Goal: Obtain resource: Obtain resource

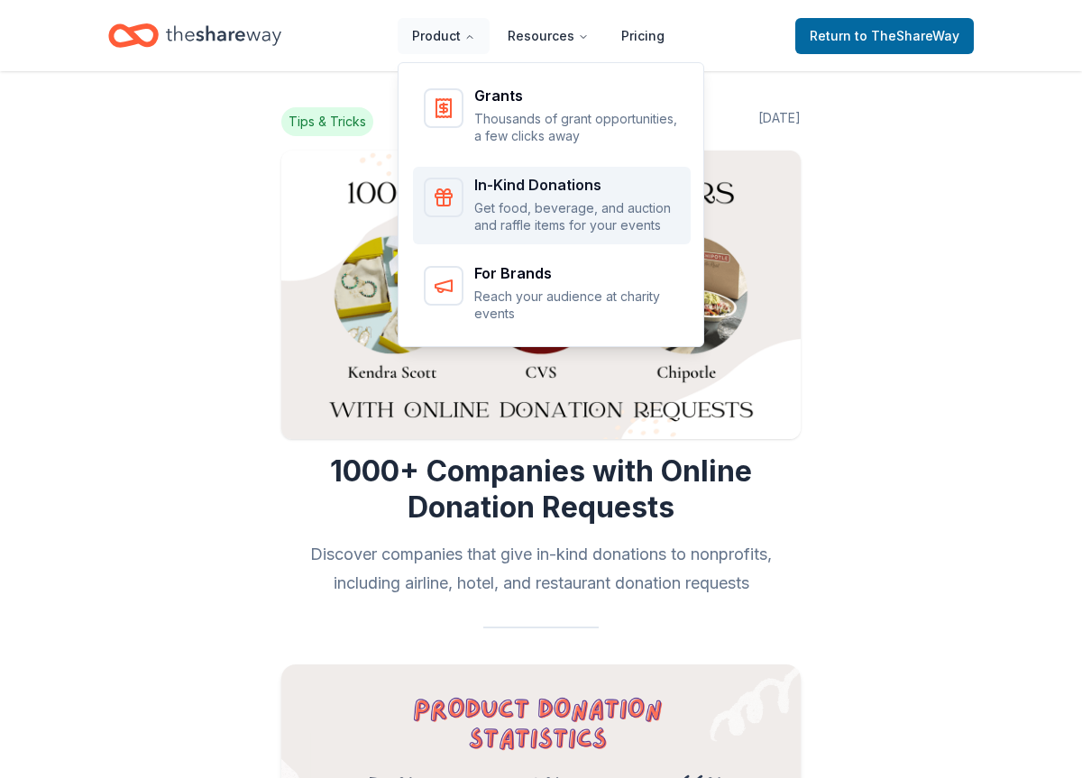
click at [487, 211] on p "Get food, beverage, and auction and raffle items for your events" at bounding box center [577, 216] width 206 height 35
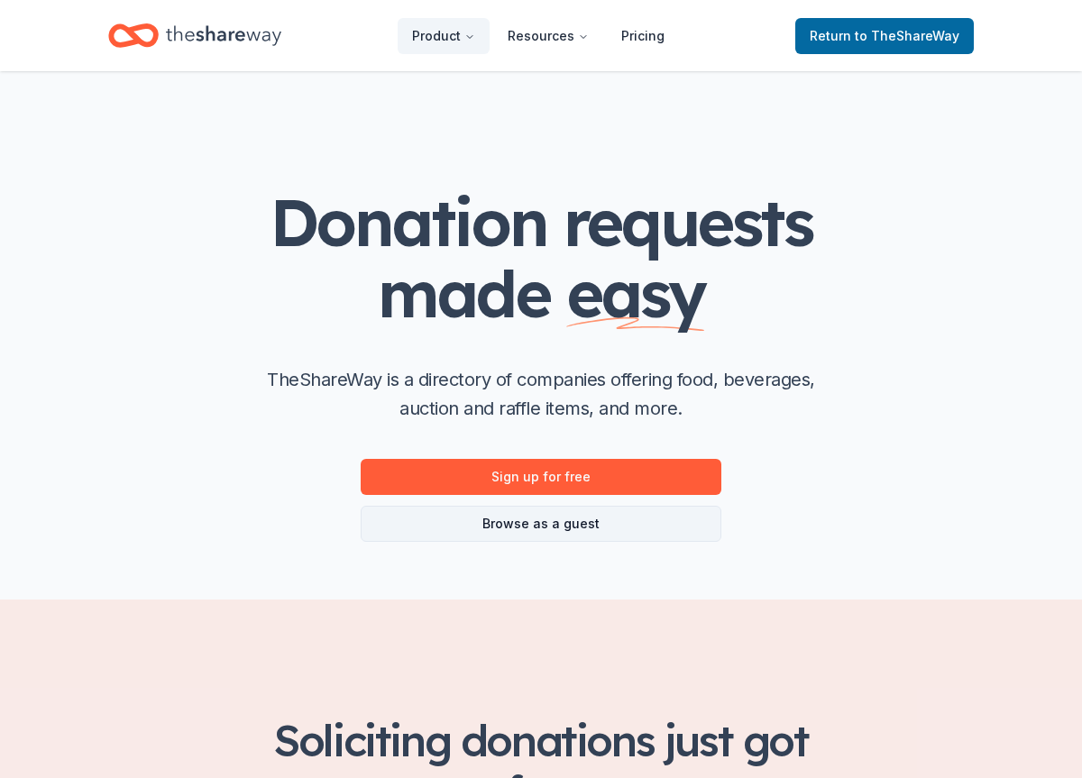
click at [408, 519] on link "Browse as a guest" at bounding box center [541, 524] width 361 height 36
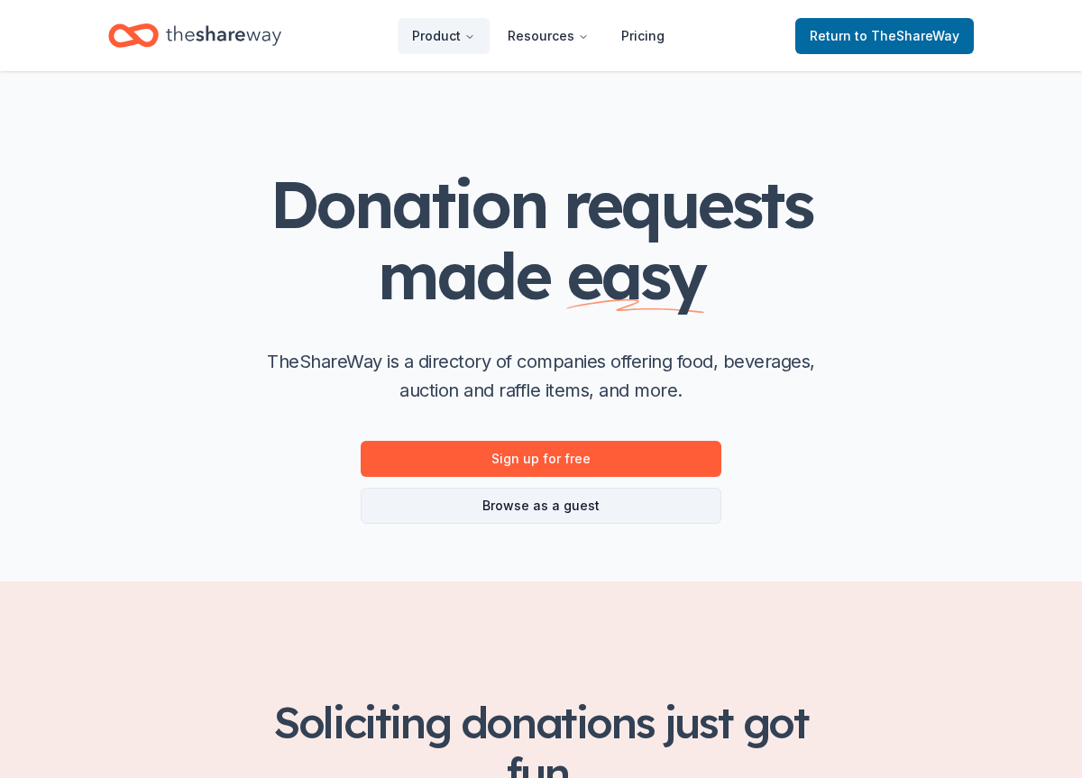
scroll to position [25, 0]
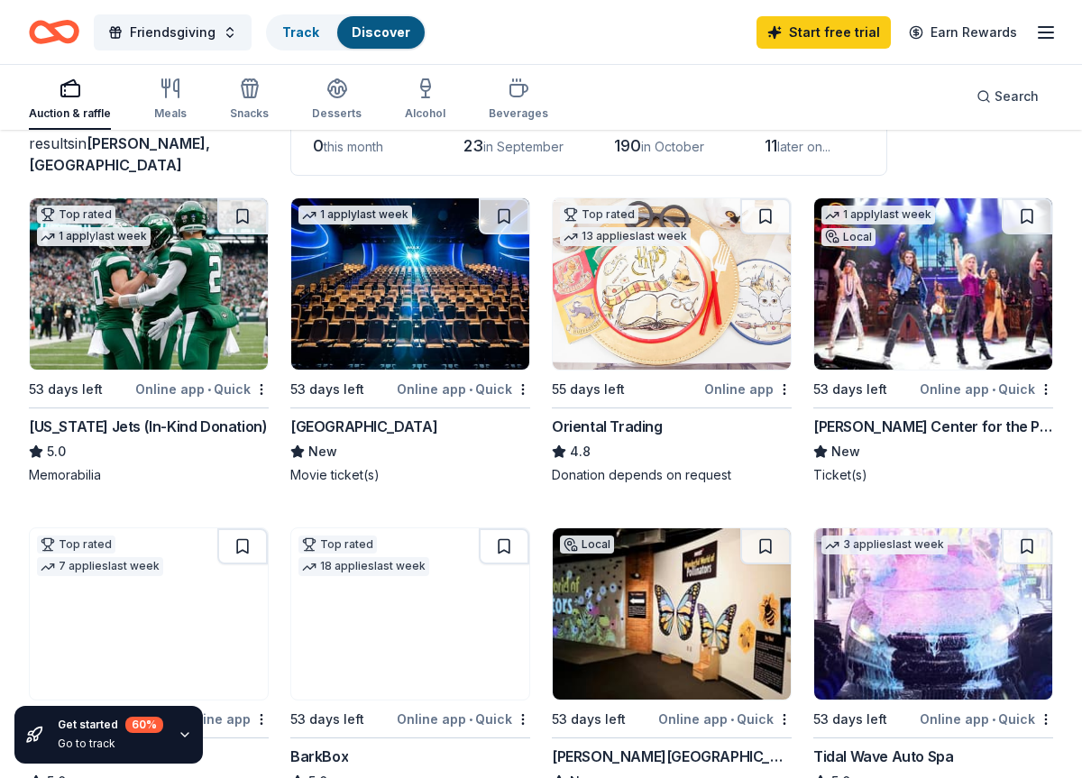
scroll to position [133, 0]
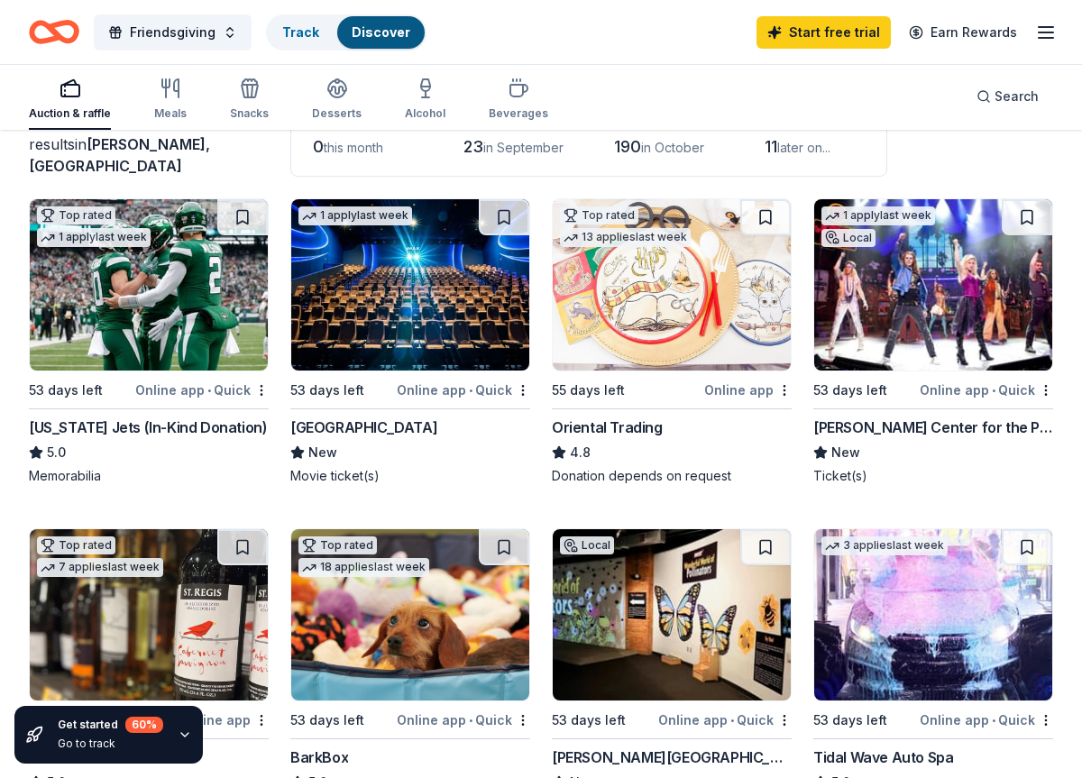
drag, startPoint x: 280, startPoint y: 428, endPoint x: 338, endPoint y: 432, distance: 57.8
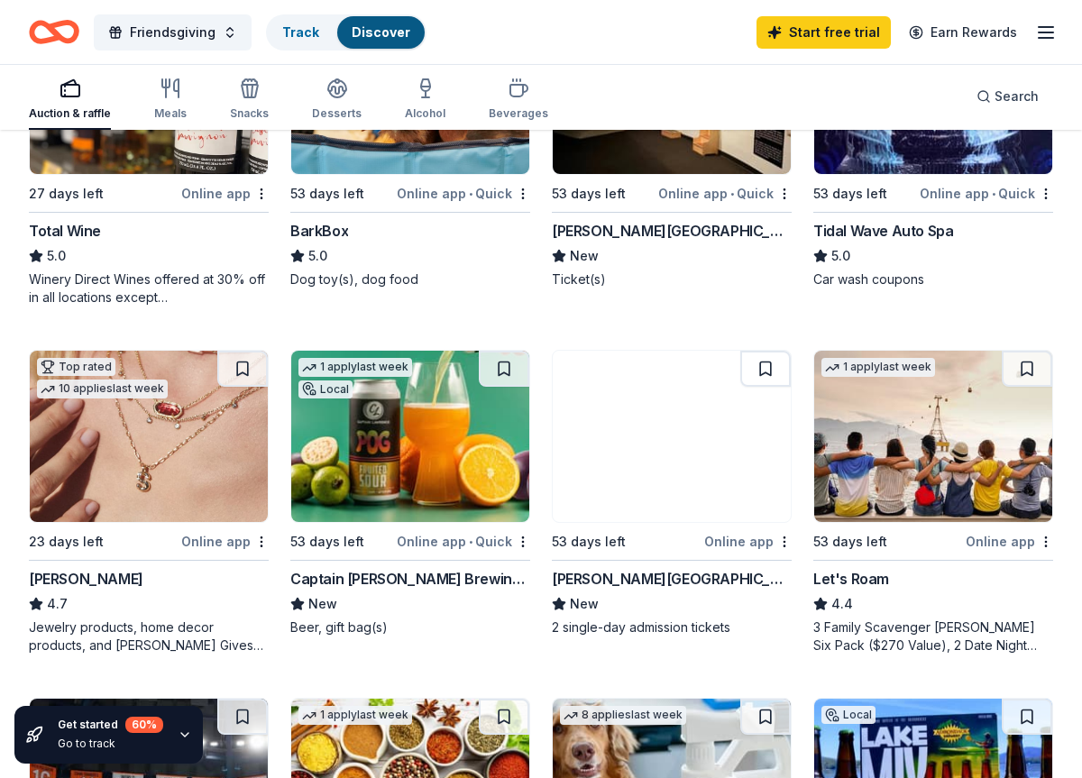
scroll to position [657, 0]
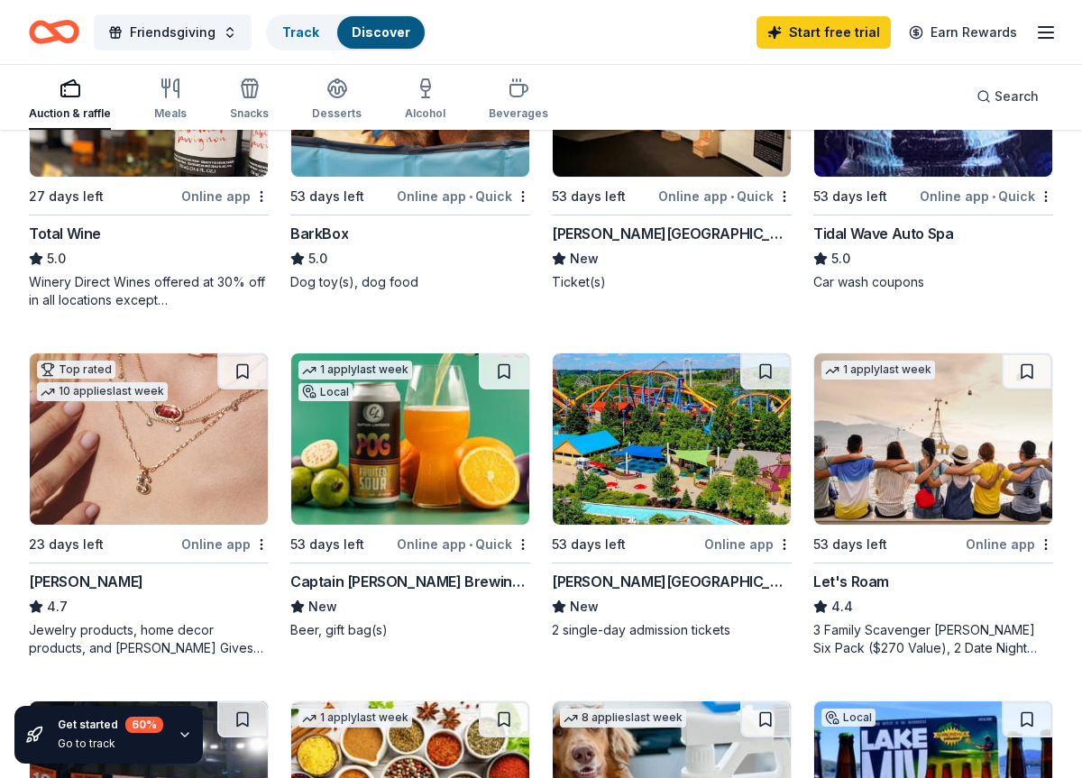
drag, startPoint x: 368, startPoint y: 428, endPoint x: 562, endPoint y: 2, distance: 468.4
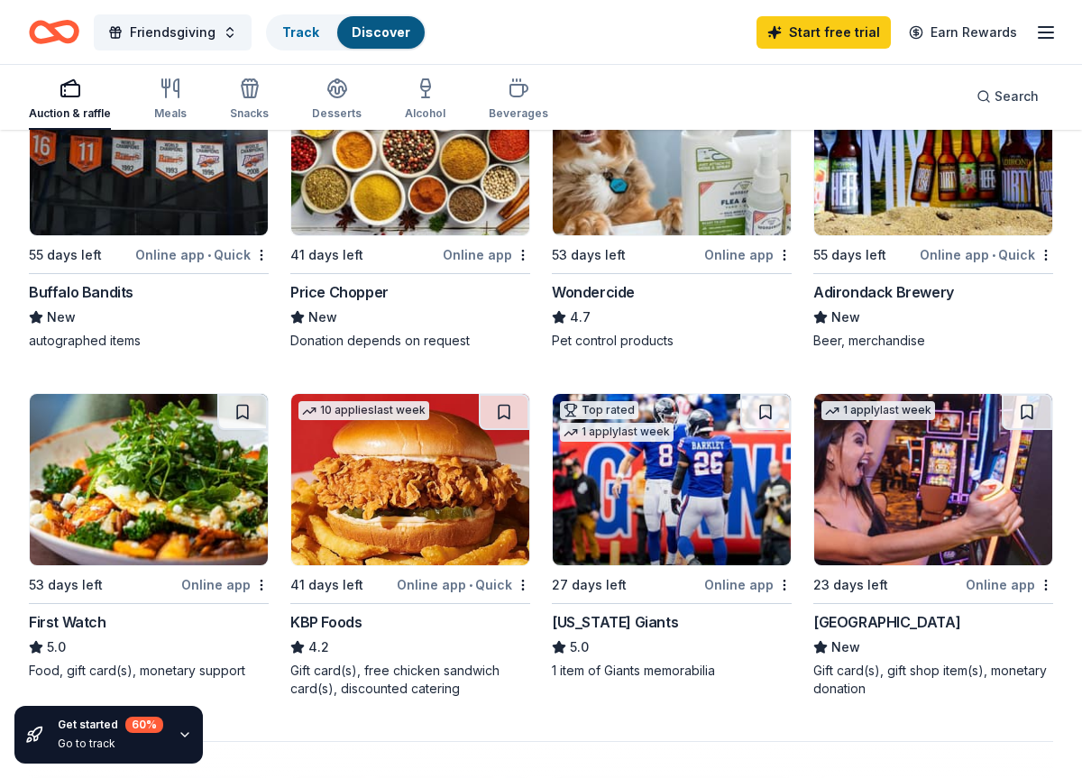
scroll to position [1287, 0]
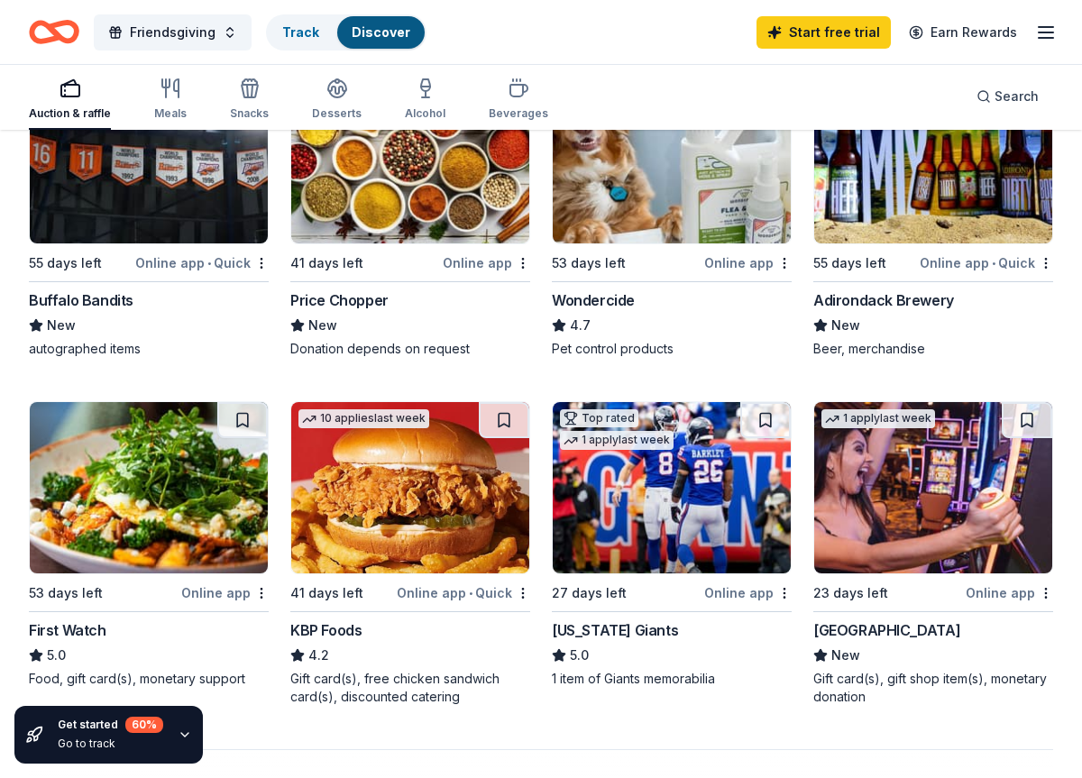
drag, startPoint x: 815, startPoint y: 302, endPoint x: 509, endPoint y: 2, distance: 429.1
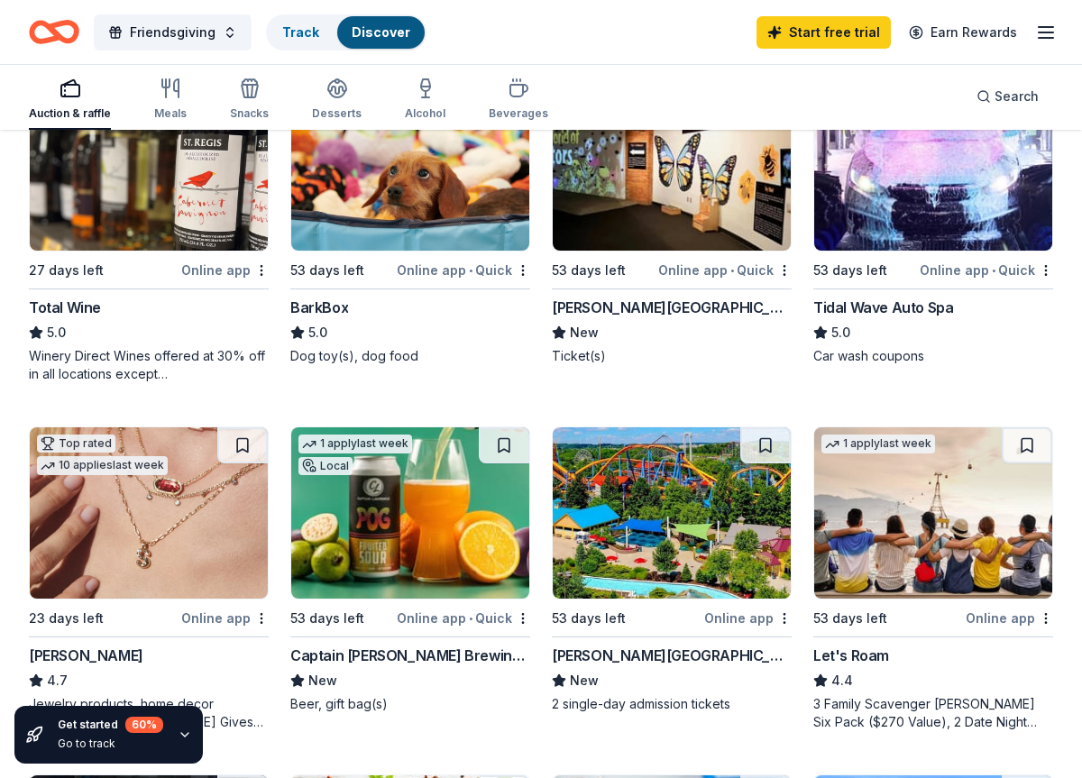
scroll to position [0, 0]
